Goal: Task Accomplishment & Management: Manage account settings

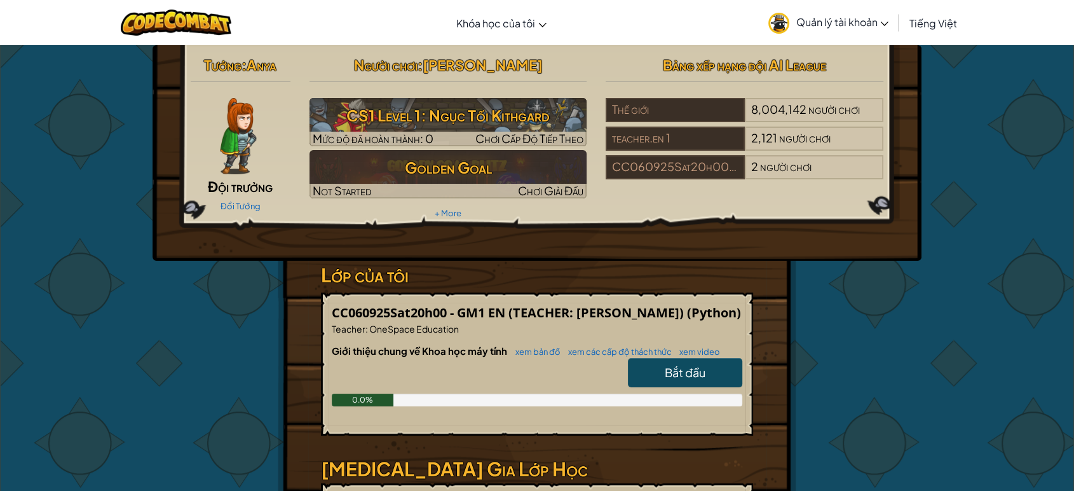
click at [946, 27] on span "Tiếng Việt" at bounding box center [933, 23] width 48 height 13
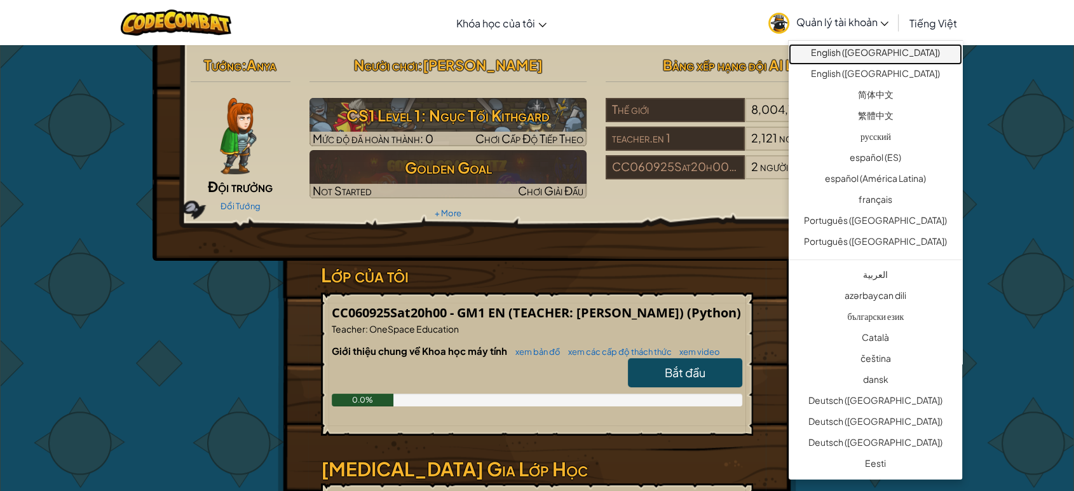
click at [893, 50] on link "English ([GEOGRAPHIC_DATA])" at bounding box center [875, 54] width 173 height 21
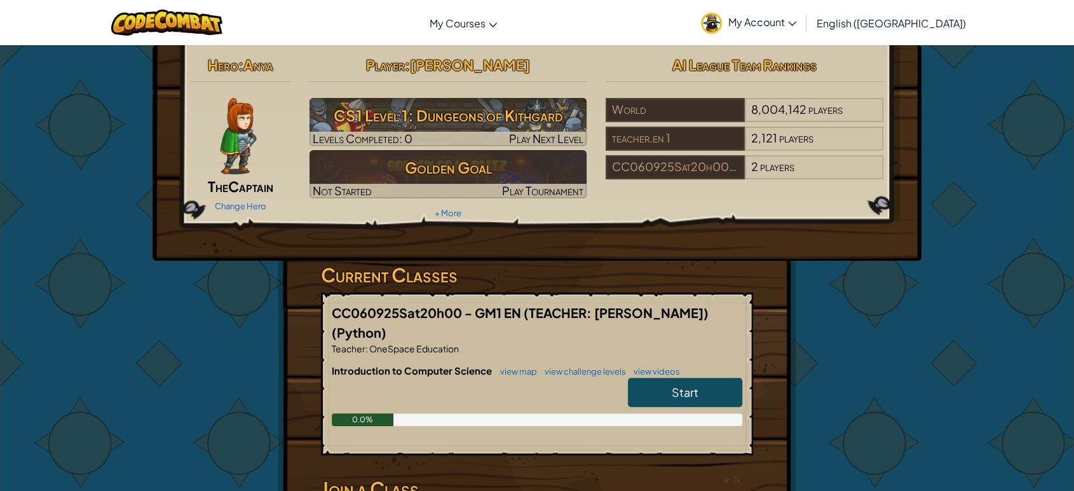
click at [796, 15] on span "My Account" at bounding box center [762, 21] width 68 height 13
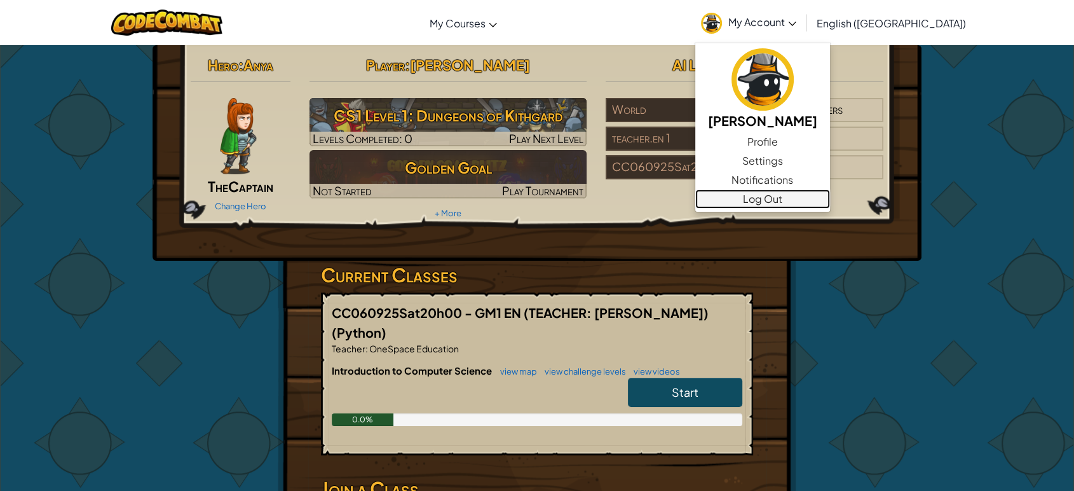
click at [830, 201] on link "Log Out" at bounding box center [762, 198] width 135 height 19
